Goal: Information Seeking & Learning: Learn about a topic

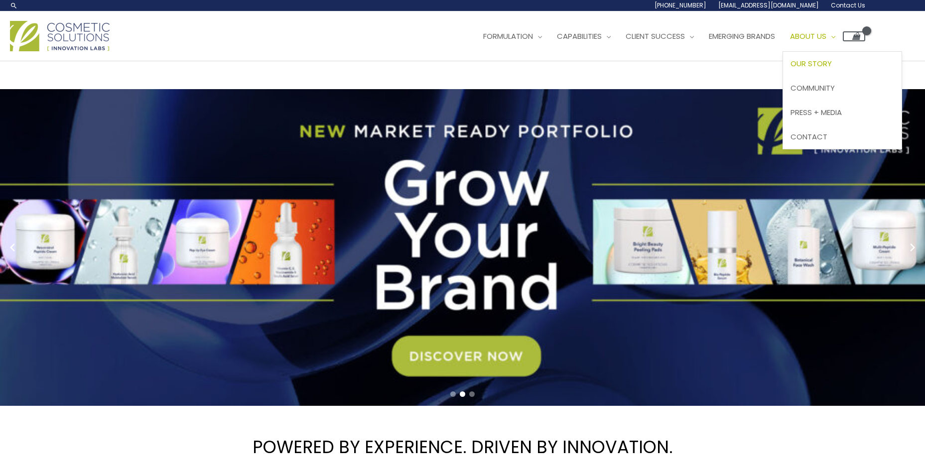
click at [832, 68] on span "Our Story" at bounding box center [810, 63] width 41 height 10
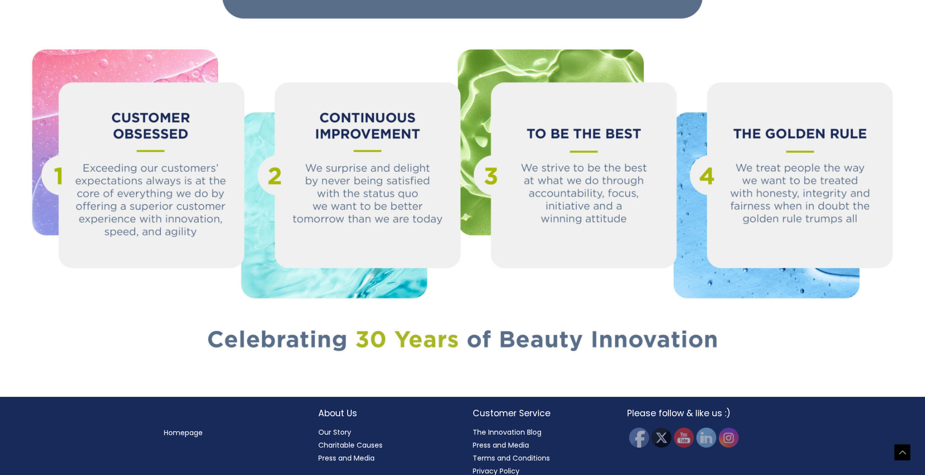
scroll to position [1082, 0]
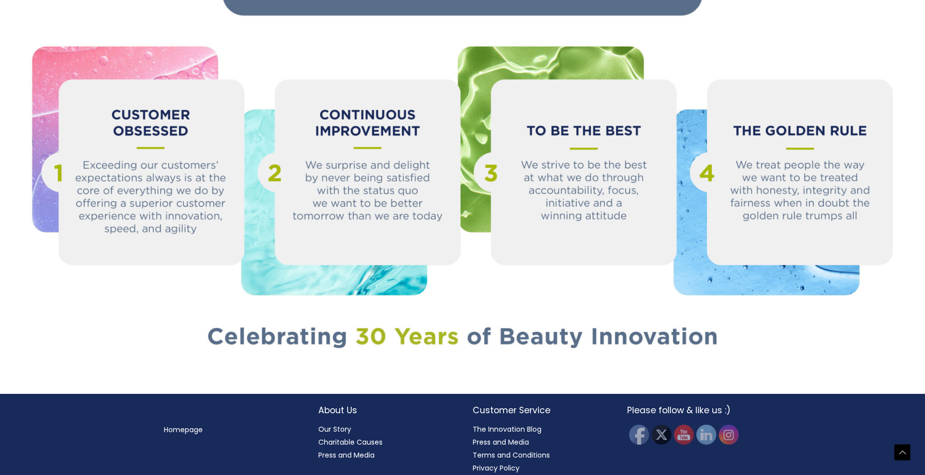
click at [334, 450] on link "Press and Media" at bounding box center [346, 455] width 56 height 10
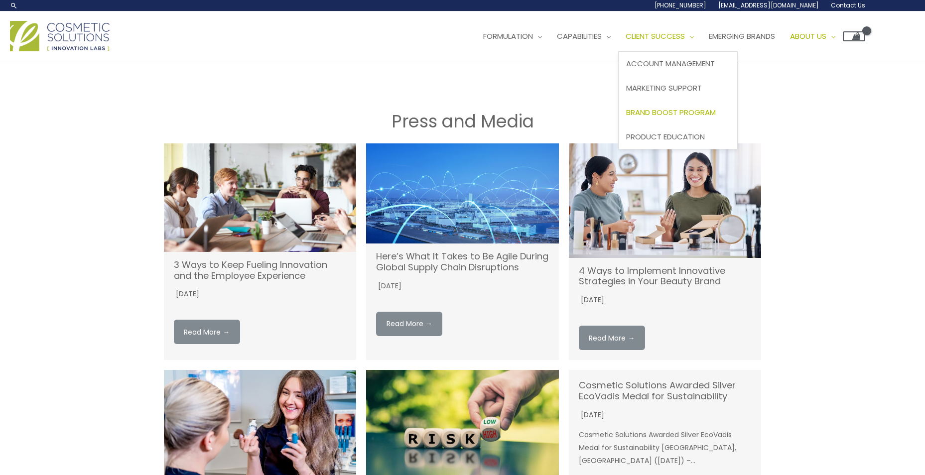
click at [668, 116] on span "Brand Boost Program" at bounding box center [671, 112] width 90 height 10
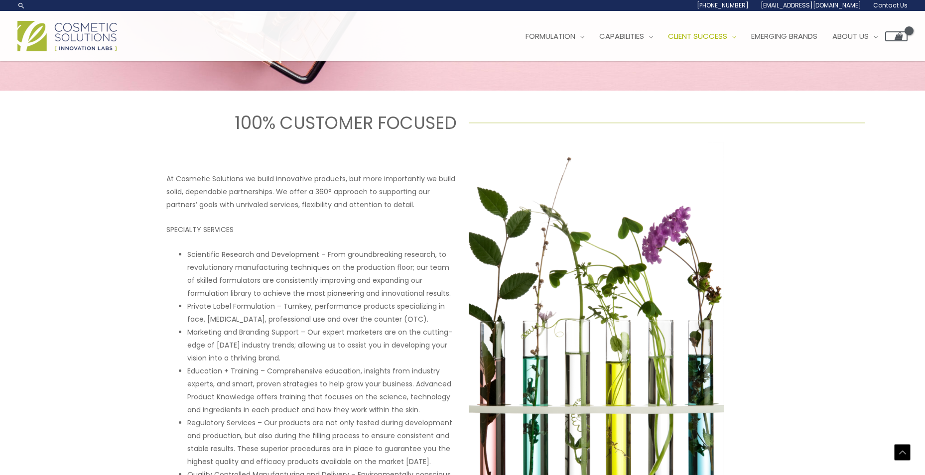
scroll to position [194, 0]
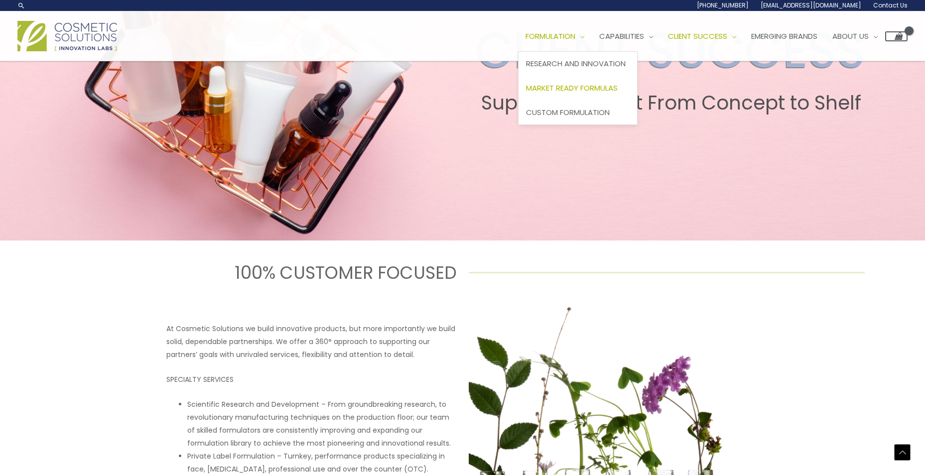
click at [569, 87] on span "Market Ready Formulas" at bounding box center [572, 88] width 92 height 10
